Goal: Task Accomplishment & Management: Use online tool/utility

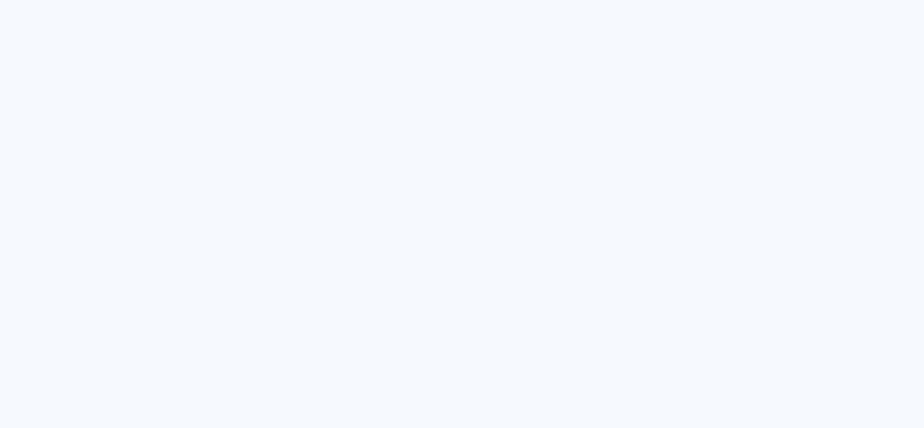
click at [801, 73] on quentale-app at bounding box center [462, 214] width 924 height 428
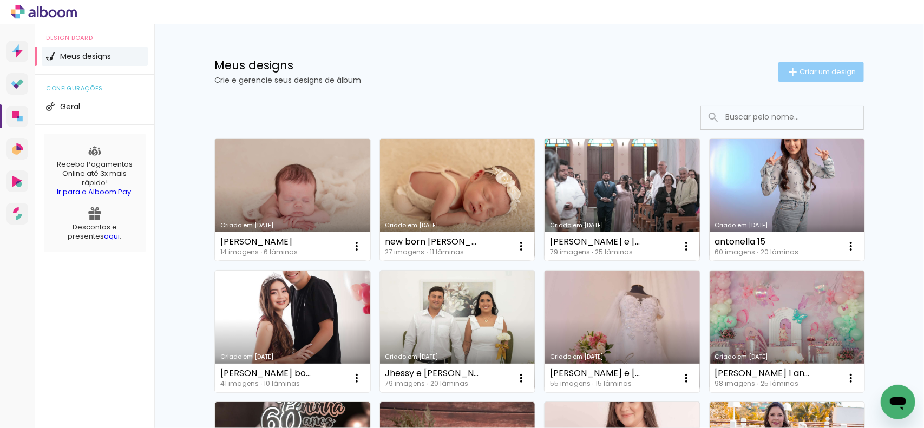
click at [818, 73] on span "Criar um design" at bounding box center [827, 71] width 56 height 7
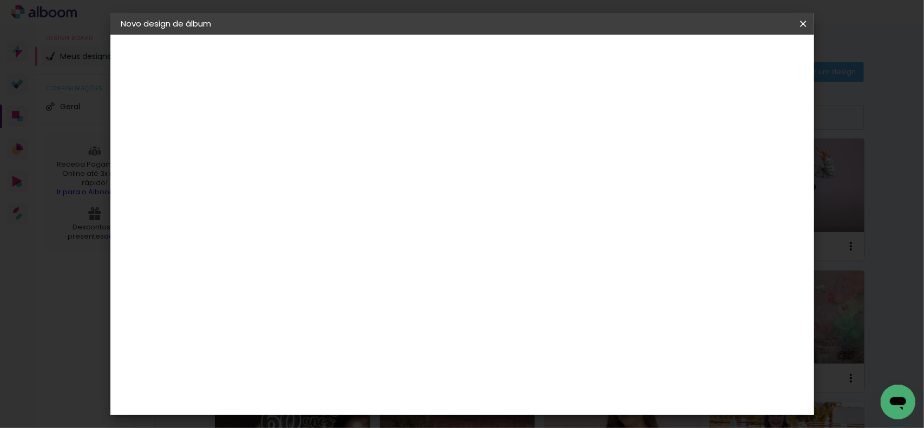
click at [298, 140] on input at bounding box center [298, 145] width 0 height 17
type input "ayslla"
type paper-input "ayslla"
click at [345, 47] on header "Informações Dê um título ao seu álbum. Avançar" at bounding box center [298, 67] width 94 height 64
click at [0, 0] on slot "Avançar" at bounding box center [0, 0] width 0 height 0
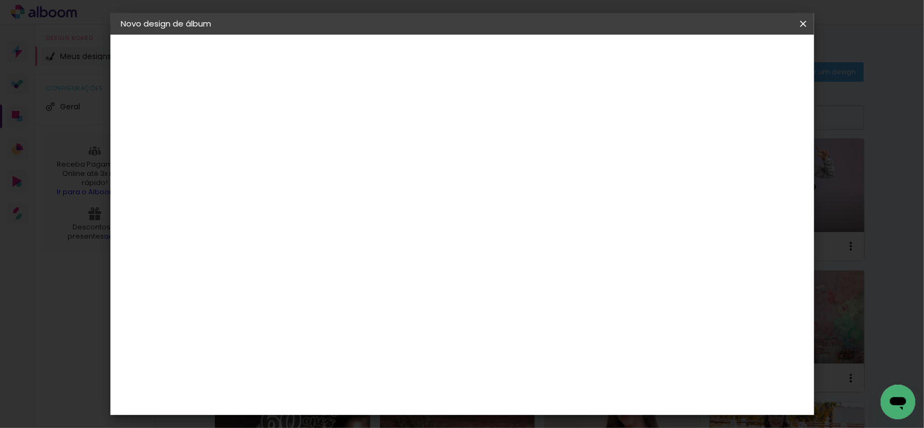
scroll to position [2327, 0]
click at [0, 0] on slot "Avançar" at bounding box center [0, 0] width 0 height 0
drag, startPoint x: 489, startPoint y: 244, endPoint x: 630, endPoint y: 183, distance: 153.4
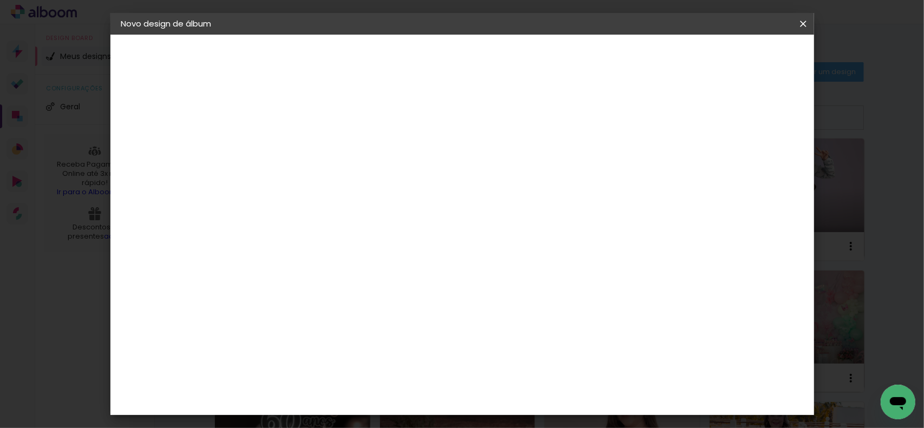
click at [371, 318] on span "30 × 30" at bounding box center [346, 329] width 50 height 22
click at [0, 0] on slot "Avançar" at bounding box center [0, 0] width 0 height 0
click at [655, 60] on span "Iniciar design" at bounding box center [630, 58] width 49 height 8
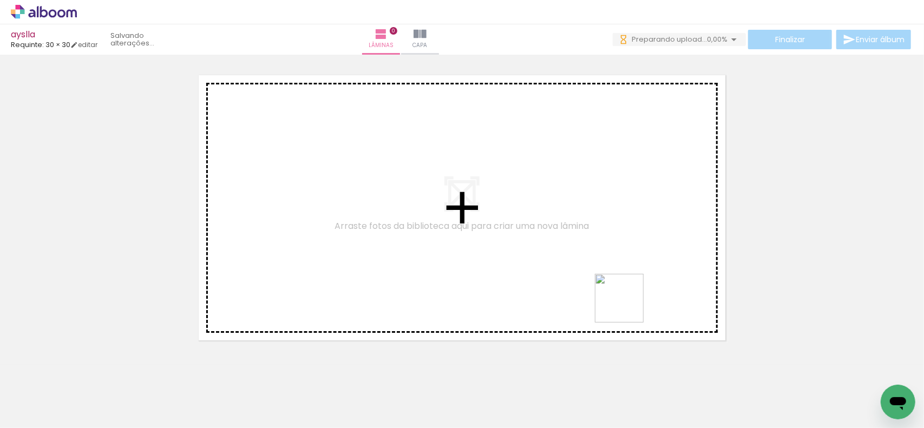
drag, startPoint x: 751, startPoint y: 398, endPoint x: 566, endPoint y: 268, distance: 225.6
click at [563, 267] on quentale-workspace at bounding box center [462, 214] width 924 height 428
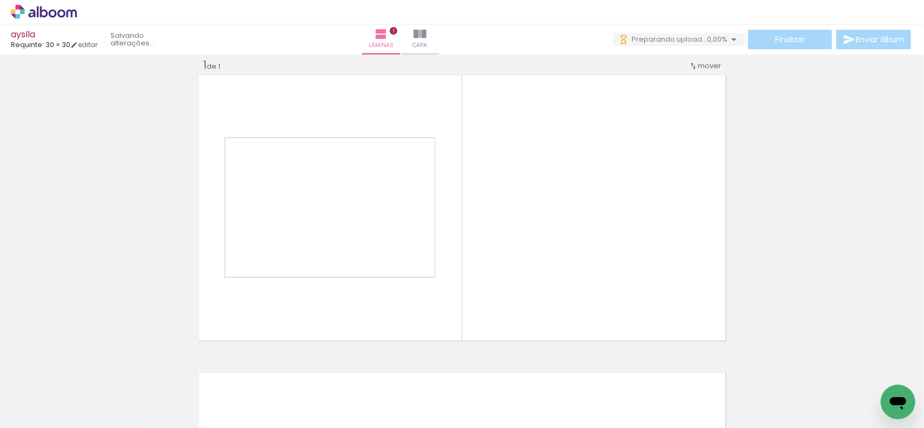
scroll to position [14, 0]
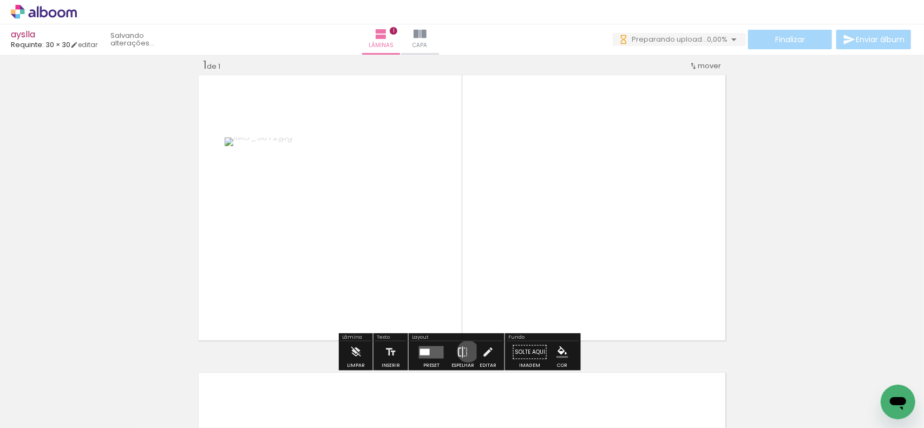
click at [465, 351] on iron-icon at bounding box center [463, 352] width 12 height 22
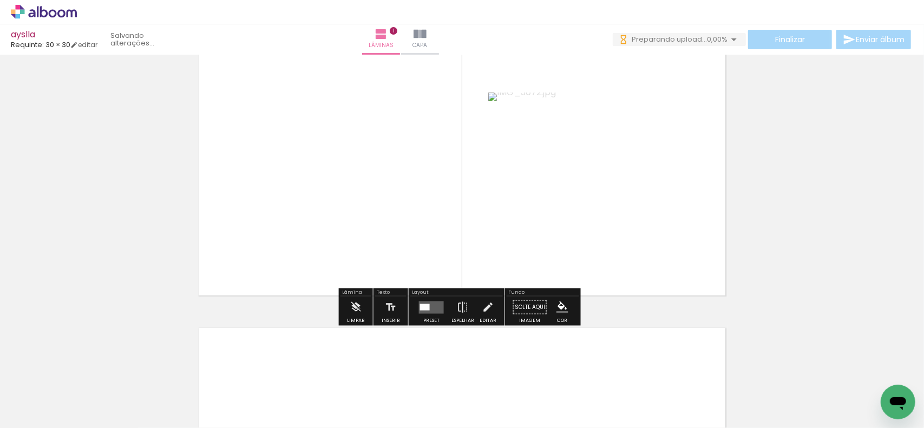
scroll to position [0, 0]
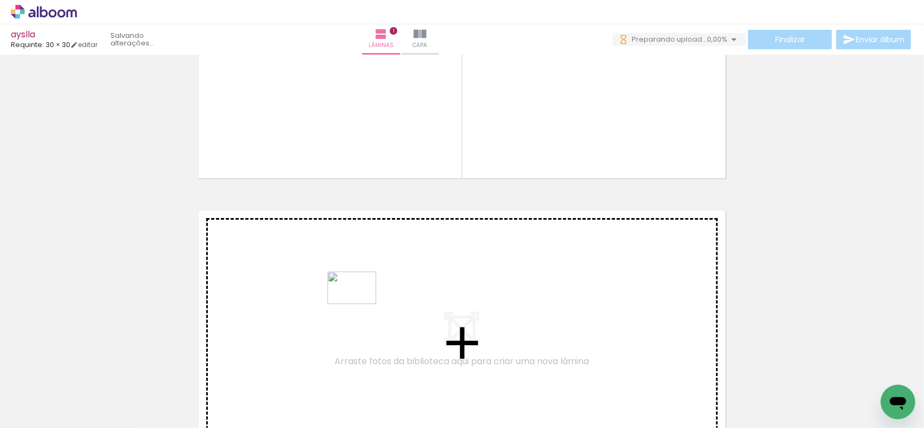
drag, startPoint x: 411, startPoint y: 392, endPoint x: 360, endPoint y: 304, distance: 102.1
click at [360, 304] on quentale-workspace at bounding box center [462, 214] width 924 height 428
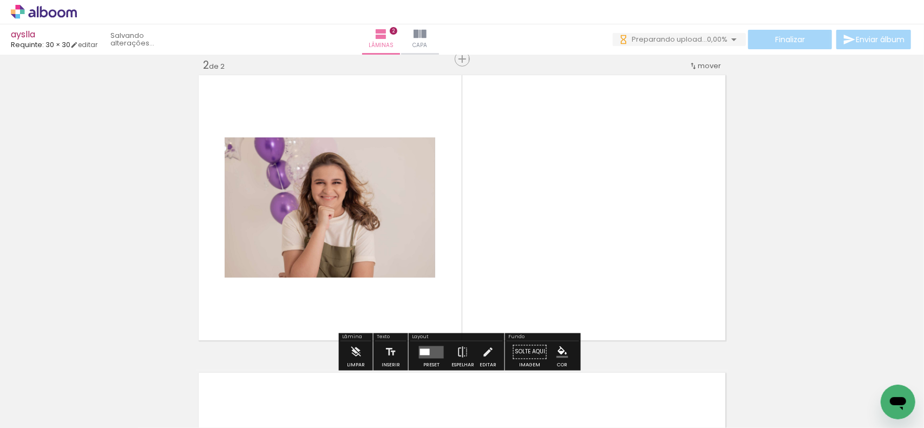
drag, startPoint x: 131, startPoint y: 388, endPoint x: 214, endPoint y: 400, distance: 83.2
click at [221, 311] on quentale-workspace at bounding box center [462, 214] width 924 height 428
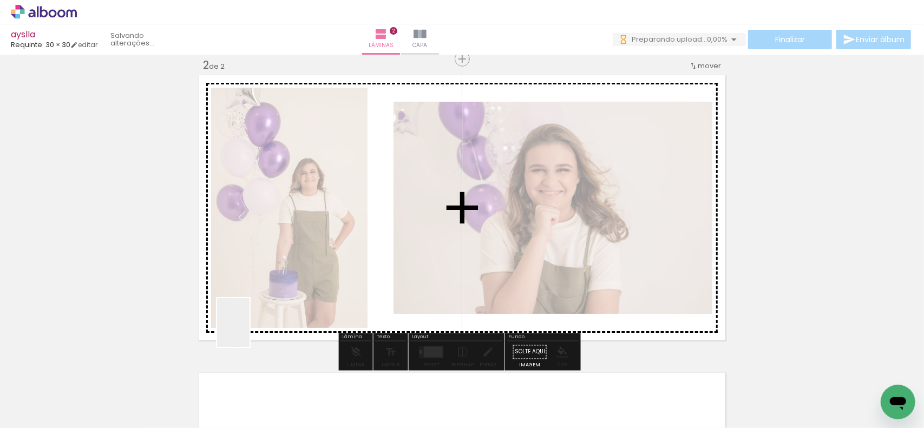
drag, startPoint x: 249, startPoint y: 331, endPoint x: 297, endPoint y: 297, distance: 58.6
click at [297, 297] on quentale-workspace at bounding box center [462, 214] width 924 height 428
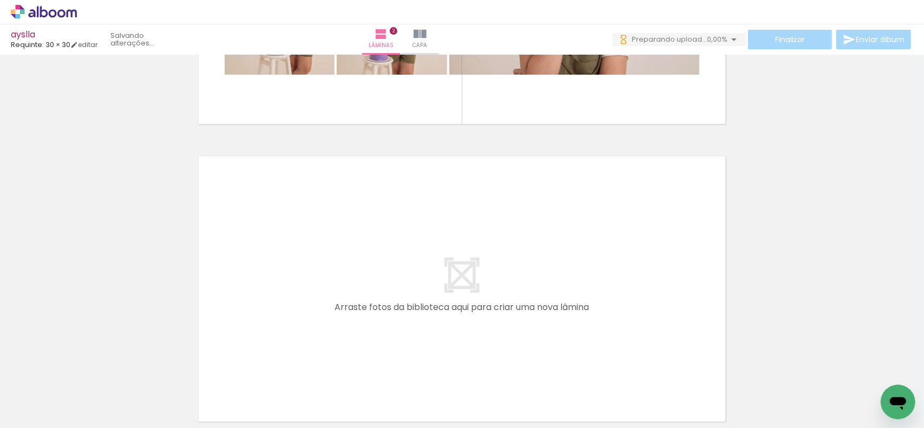
drag, startPoint x: 245, startPoint y: 388, endPoint x: 305, endPoint y: 371, distance: 62.5
click at [260, 284] on quentale-workspace at bounding box center [462, 214] width 924 height 428
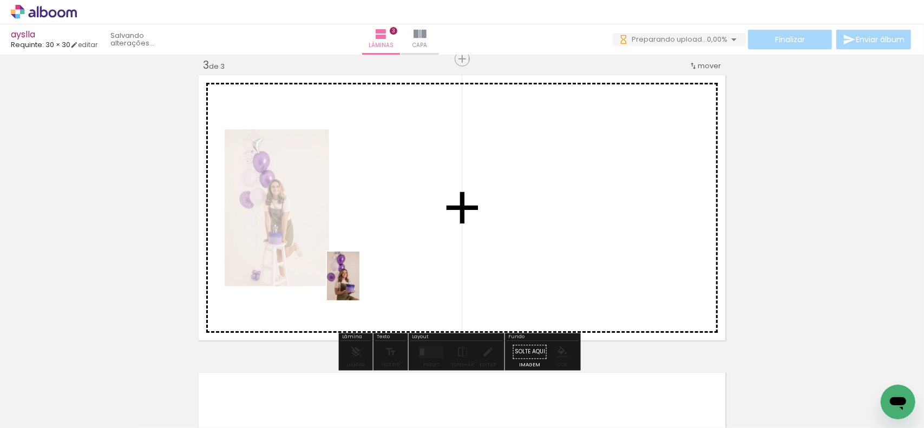
drag, startPoint x: 304, startPoint y: 398, endPoint x: 385, endPoint y: 388, distance: 81.2
click at [360, 284] on quentale-workspace at bounding box center [462, 214] width 924 height 428
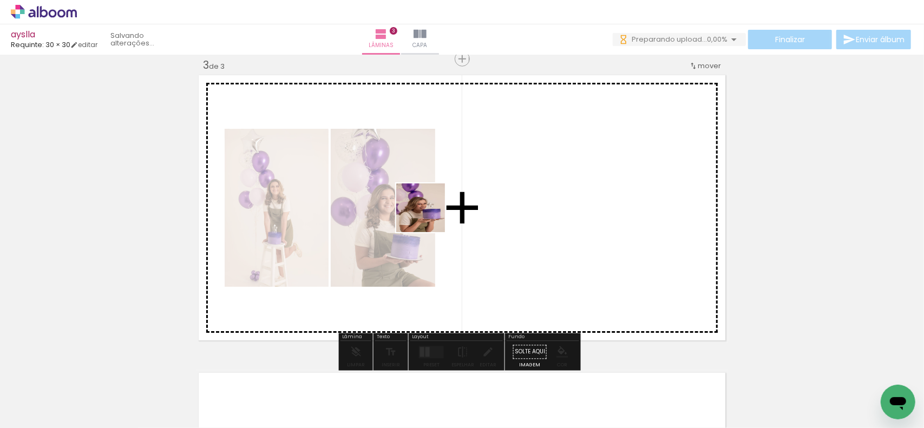
drag, startPoint x: 350, startPoint y: 406, endPoint x: 463, endPoint y: 196, distance: 238.2
click at [461, 196] on quentale-workspace at bounding box center [462, 214] width 924 height 428
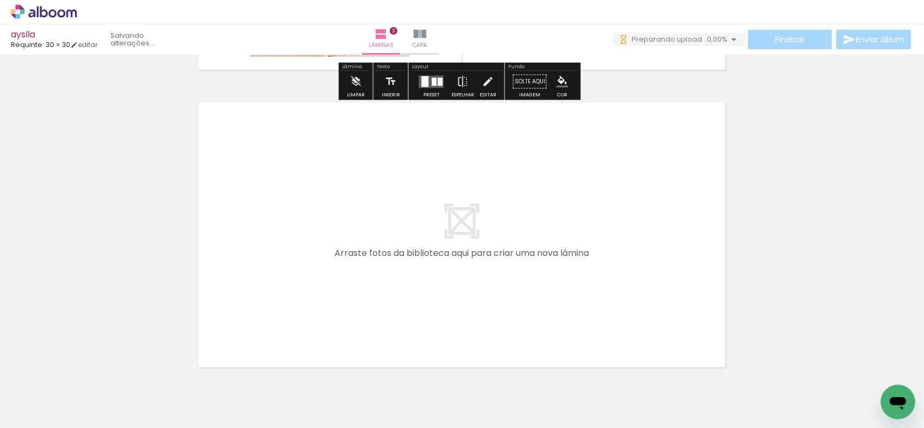
drag, startPoint x: 487, startPoint y: 398, endPoint x: 570, endPoint y: 392, distance: 83.5
click at [510, 319] on quentale-workspace at bounding box center [462, 214] width 924 height 428
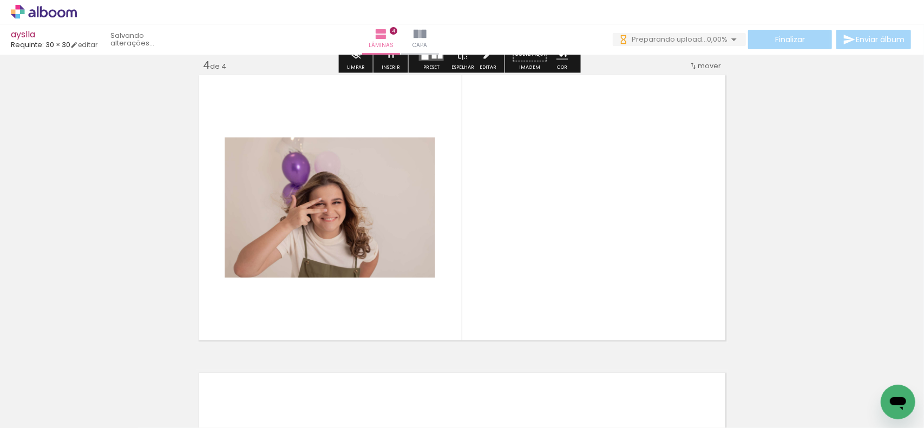
drag, startPoint x: 537, startPoint y: 386, endPoint x: 593, endPoint y: 381, distance: 56.5
click at [534, 285] on quentale-workspace at bounding box center [462, 214] width 924 height 428
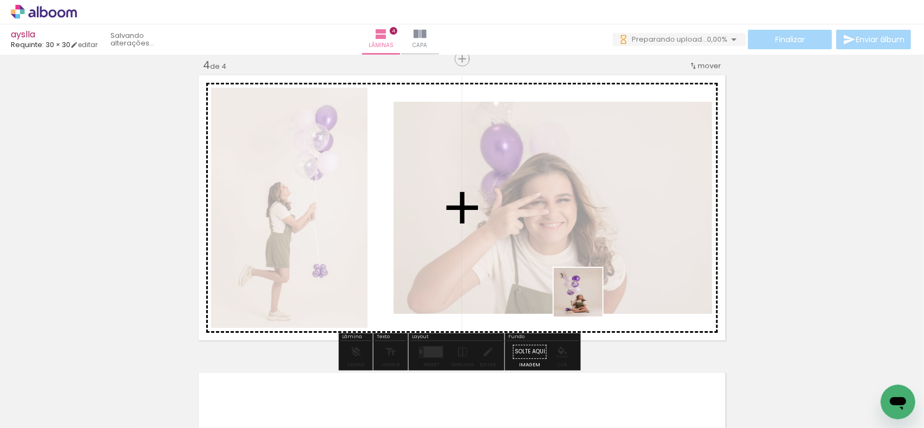
drag, startPoint x: 586, startPoint y: 300, endPoint x: 652, endPoint y: 338, distance: 75.6
click at [586, 264] on quentale-workspace at bounding box center [462, 214] width 924 height 428
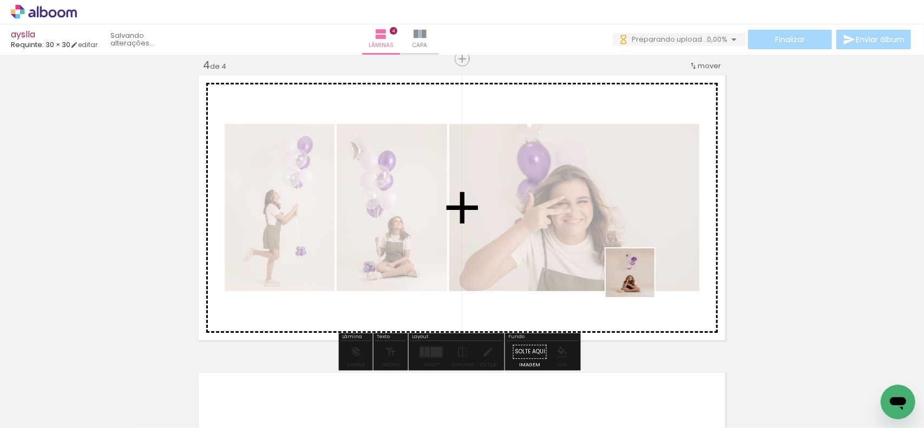
drag, startPoint x: 670, startPoint y: 385, endPoint x: 646, endPoint y: 273, distance: 114.5
click at [638, 280] on quentale-workspace at bounding box center [462, 214] width 924 height 428
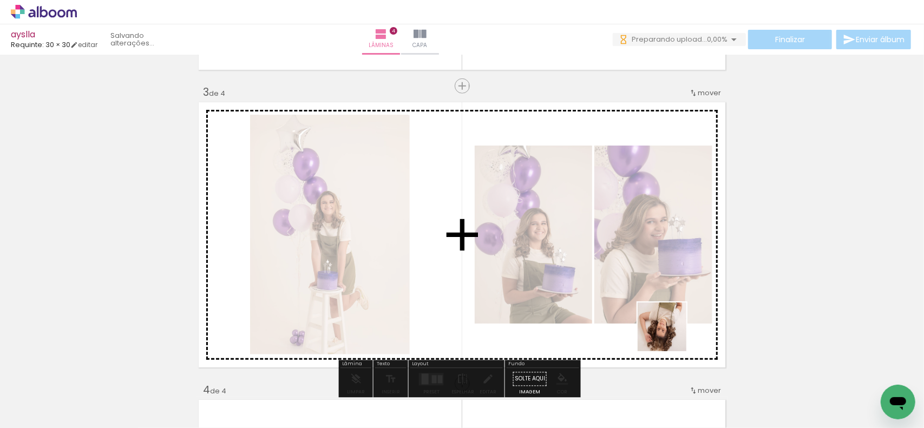
drag, startPoint x: 713, startPoint y: 388, endPoint x: 615, endPoint y: 275, distance: 149.6
click at [614, 275] on quentale-workspace at bounding box center [462, 214] width 924 height 428
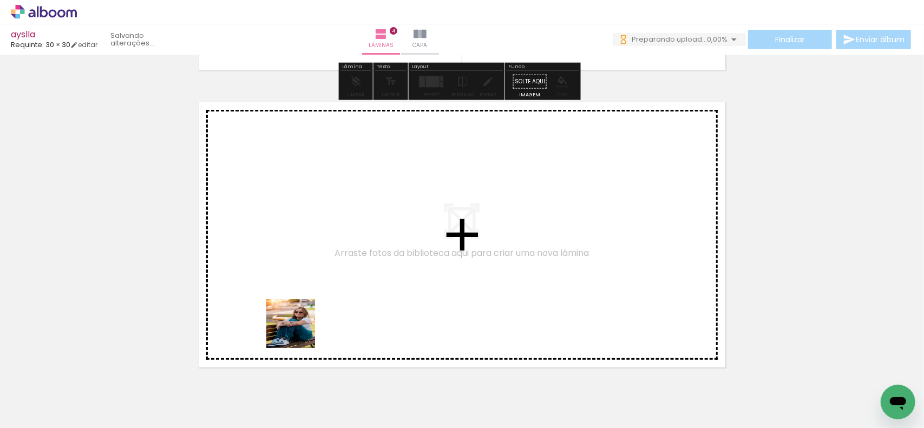
drag, startPoint x: 299, startPoint y: 352, endPoint x: 356, endPoint y: 371, distance: 59.2
click at [299, 330] on quentale-workspace at bounding box center [462, 214] width 924 height 428
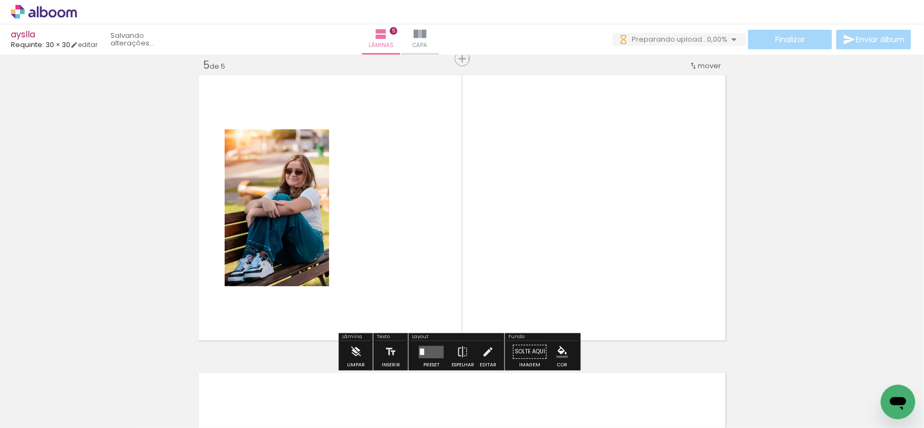
drag, startPoint x: 347, startPoint y: 381, endPoint x: 357, endPoint y: 239, distance: 143.2
click at [357, 239] on quentale-workspace at bounding box center [462, 214] width 924 height 428
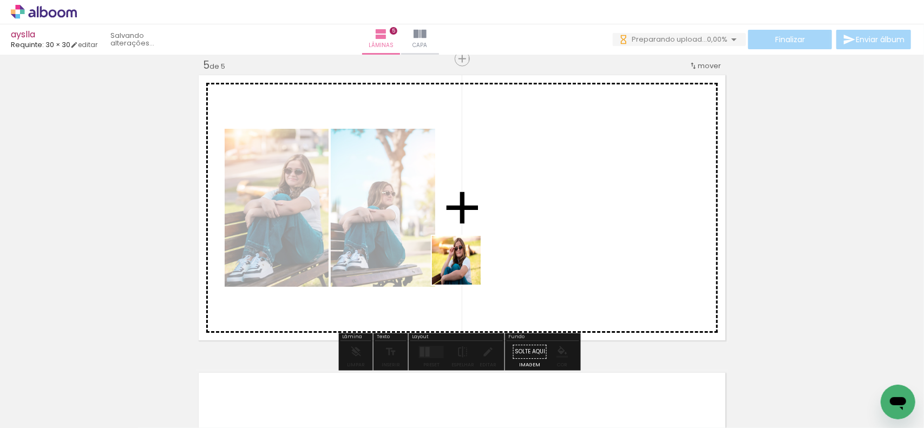
drag, startPoint x: 436, startPoint y: 386, endPoint x: 479, endPoint y: 324, distance: 75.7
click at [481, 228] on quentale-workspace at bounding box center [462, 214] width 924 height 428
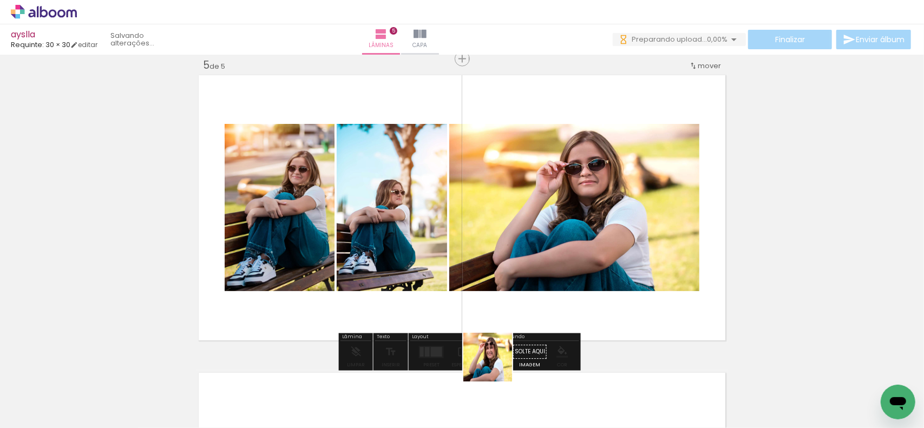
drag, startPoint x: 491, startPoint y: 387, endPoint x: 529, endPoint y: 239, distance: 153.0
click at [509, 286] on quentale-workspace at bounding box center [462, 214] width 924 height 428
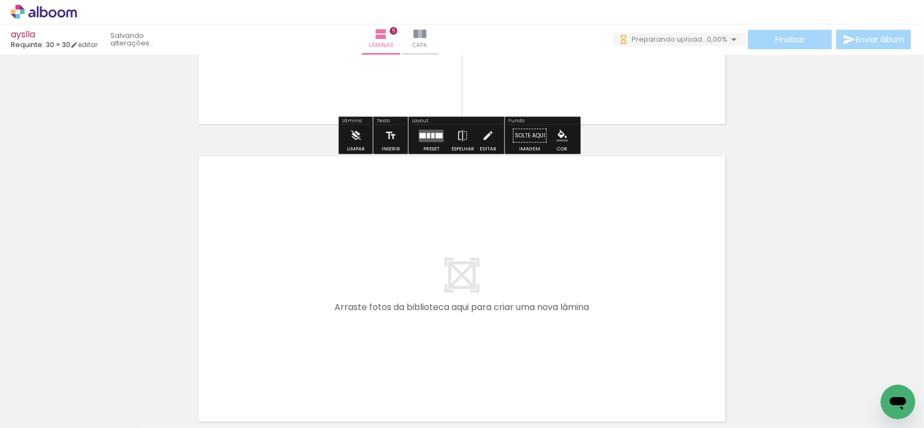
drag, startPoint x: 598, startPoint y: 388, endPoint x: 556, endPoint y: 364, distance: 49.2
click at [574, 320] on quentale-workspace at bounding box center [462, 214] width 924 height 428
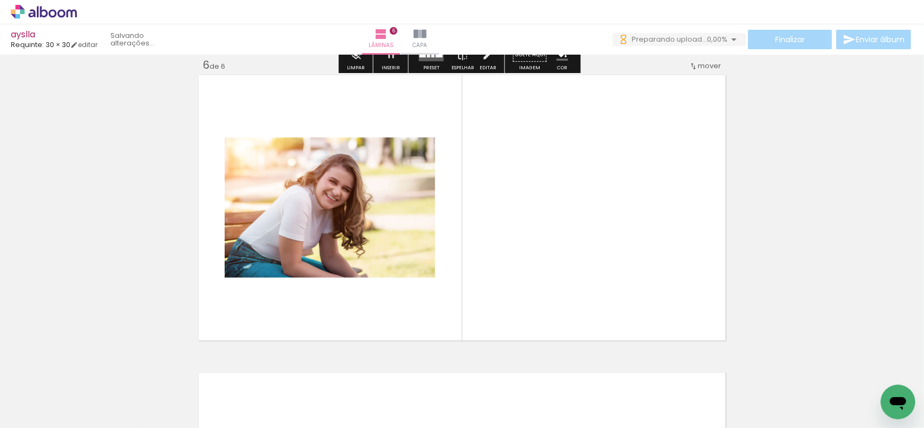
drag, startPoint x: 541, startPoint y: 397, endPoint x: 540, endPoint y: 225, distance: 171.5
click at [536, 231] on quentale-workspace at bounding box center [462, 214] width 924 height 428
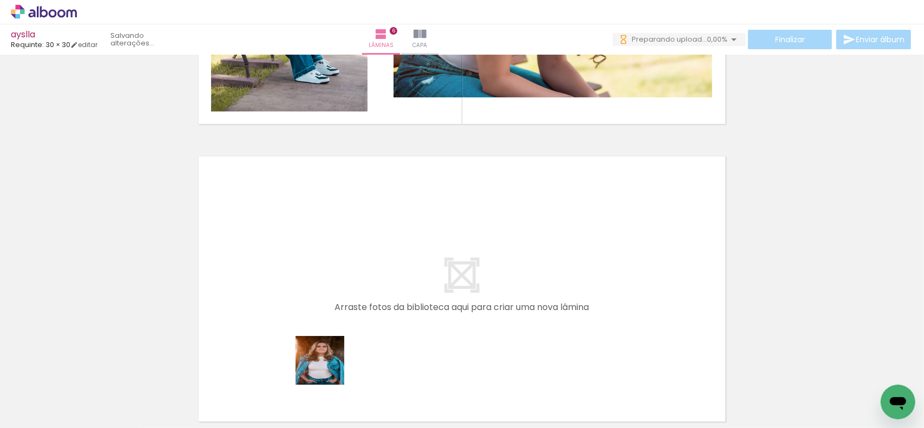
drag, startPoint x: 330, startPoint y: 392, endPoint x: 376, endPoint y: 397, distance: 46.3
click at [330, 342] on quentale-workspace at bounding box center [462, 214] width 924 height 428
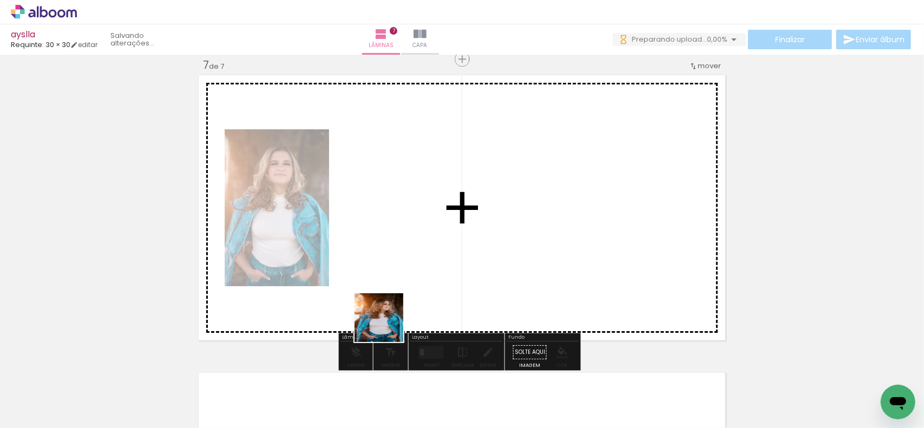
drag, startPoint x: 387, startPoint y: 326, endPoint x: 459, endPoint y: 348, distance: 75.3
click at [395, 280] on quentale-workspace at bounding box center [462, 214] width 924 height 428
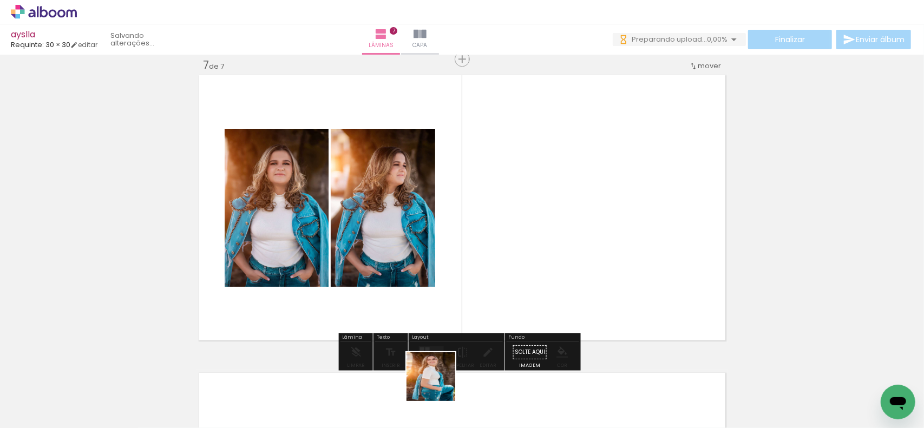
drag, startPoint x: 439, startPoint y: 385, endPoint x: 503, endPoint y: 323, distance: 89.5
click at [455, 280] on quentale-workspace at bounding box center [462, 214] width 924 height 428
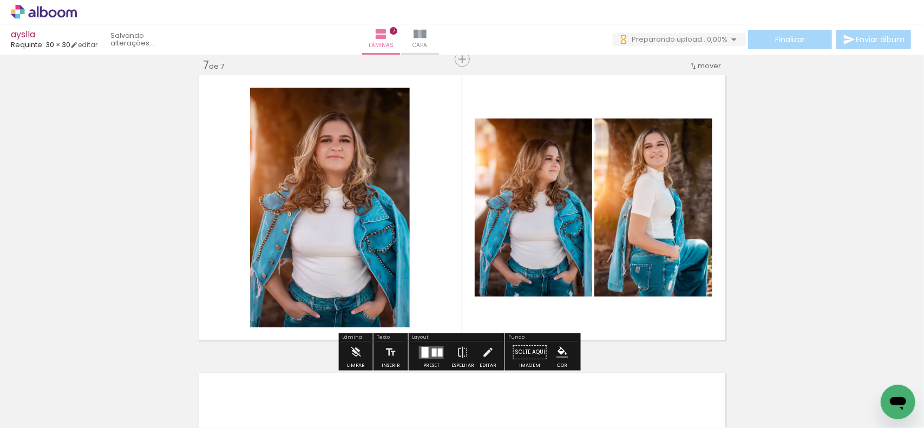
drag, startPoint x: 520, startPoint y: 387, endPoint x: 544, endPoint y: 263, distance: 126.3
click at [528, 253] on quentale-workspace at bounding box center [462, 214] width 924 height 428
